Goal: Use online tool/utility: Utilize a website feature to perform a specific function

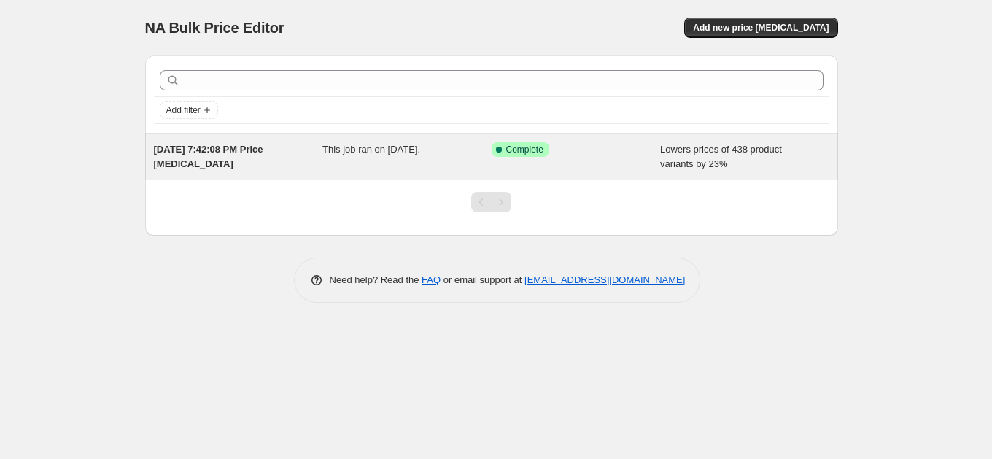
click at [613, 158] on div "Success Complete Complete" at bounding box center [576, 156] width 169 height 29
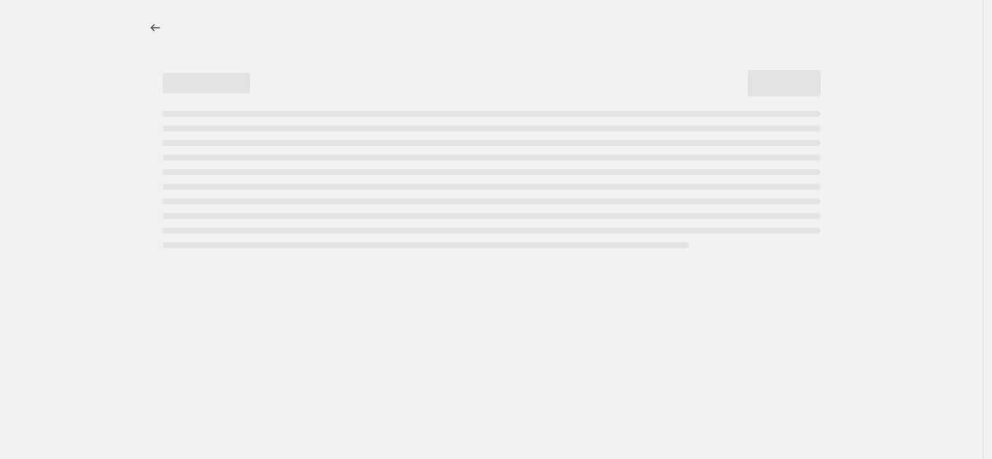
select select "percentage"
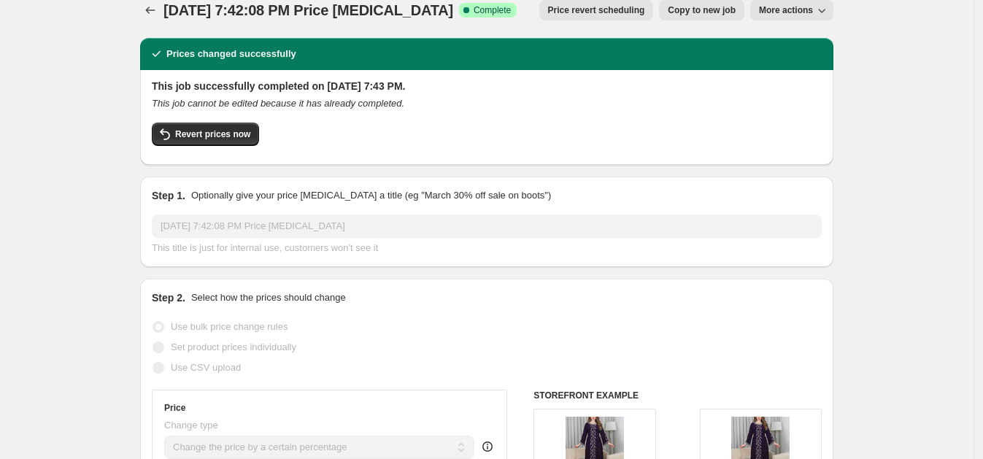
scroll to position [19, 0]
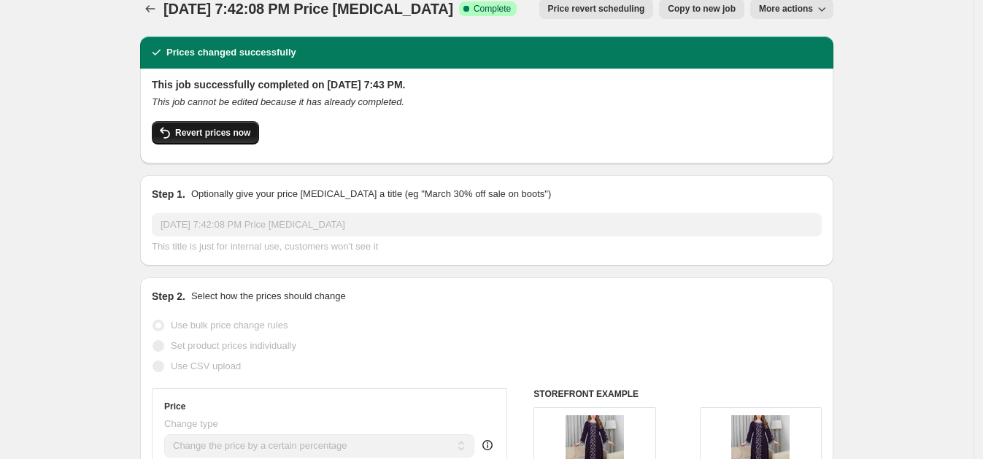
click at [229, 123] on button "Revert prices now" at bounding box center [205, 132] width 107 height 23
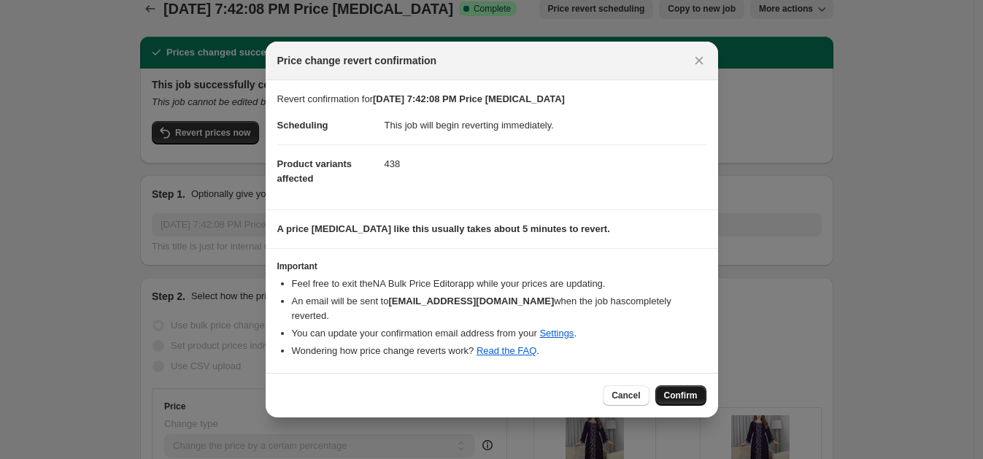
click at [685, 390] on span "Confirm" at bounding box center [681, 396] width 34 height 12
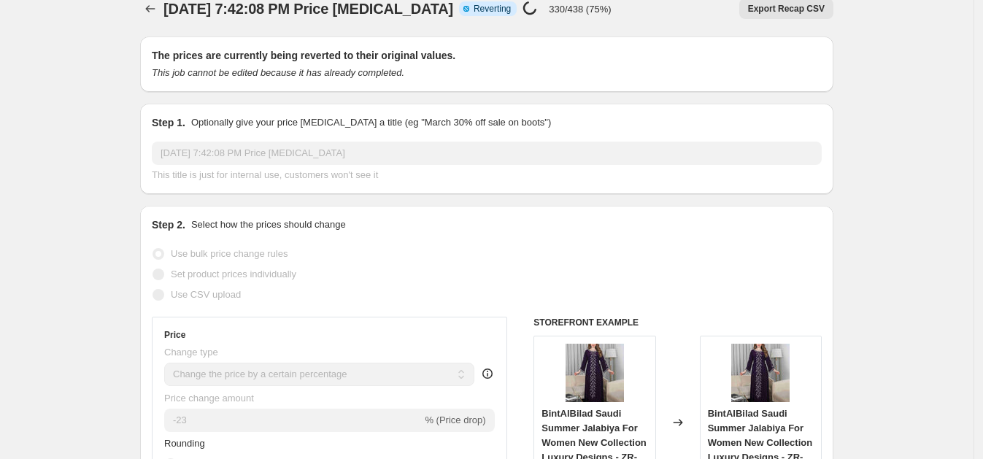
scroll to position [0, 0]
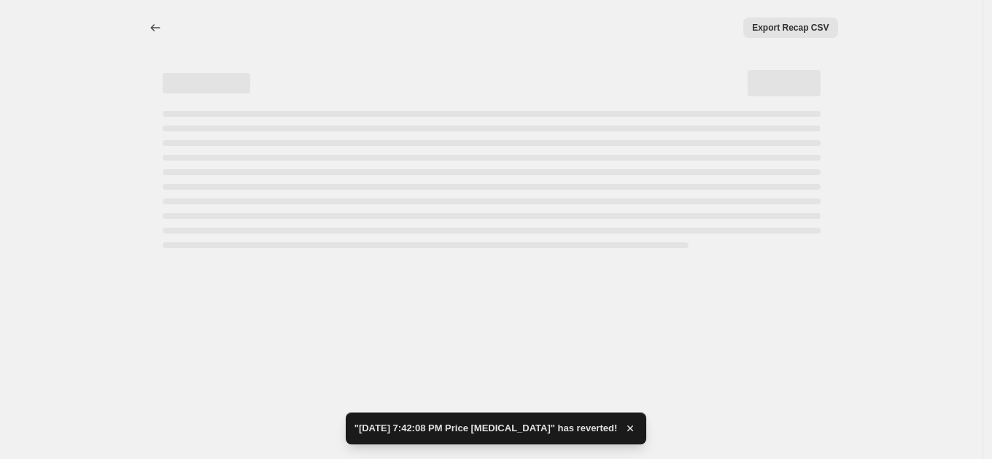
select select "percentage"
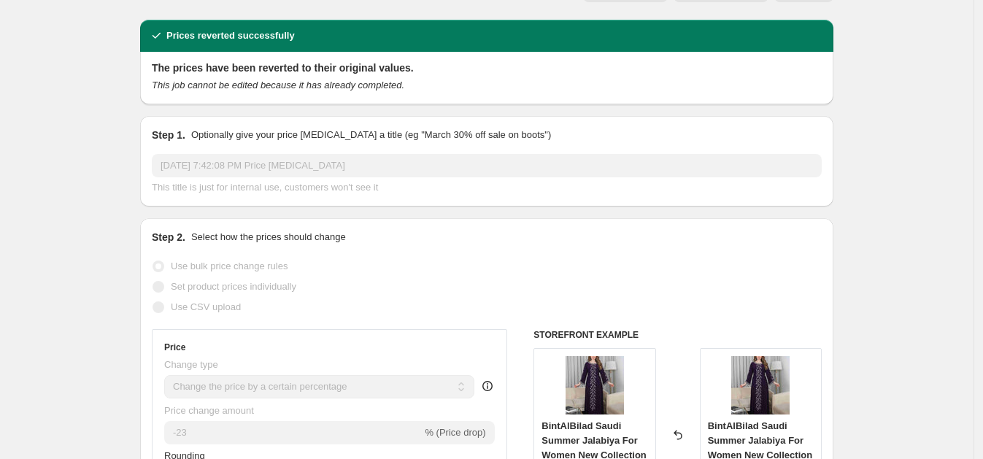
scroll to position [38, 0]
